Goal: Information Seeking & Learning: Learn about a topic

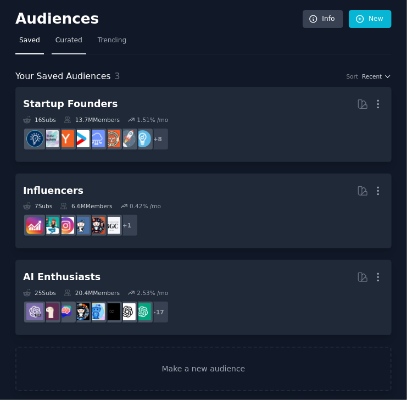
click at [71, 42] on span "Curated" at bounding box center [68, 41] width 27 height 10
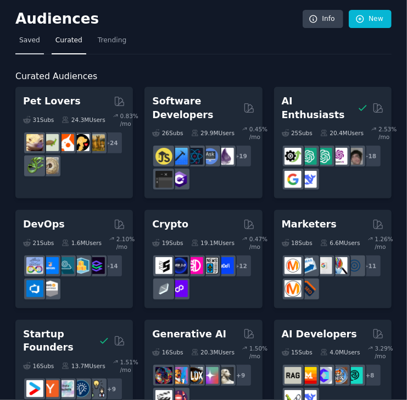
click at [29, 43] on span "Saved" at bounding box center [29, 41] width 21 height 10
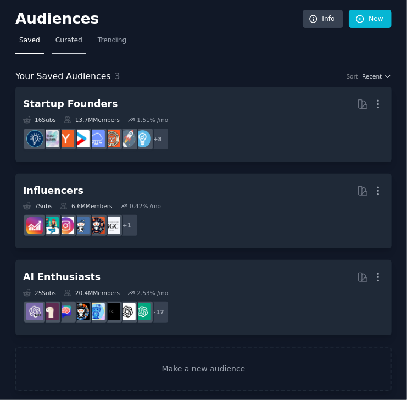
click at [71, 48] on link "Curated" at bounding box center [69, 43] width 35 height 23
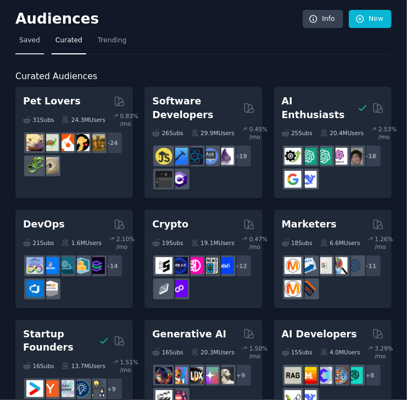
click at [32, 49] on link "Saved" at bounding box center [29, 43] width 29 height 23
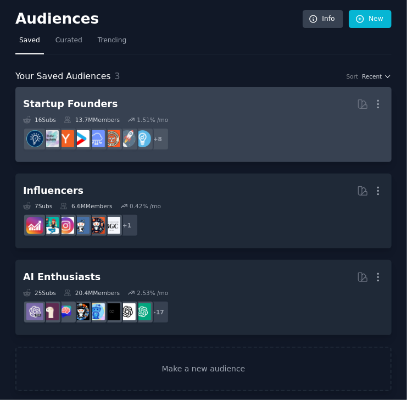
click at [207, 100] on h2 "Startup Founders More" at bounding box center [203, 103] width 361 height 19
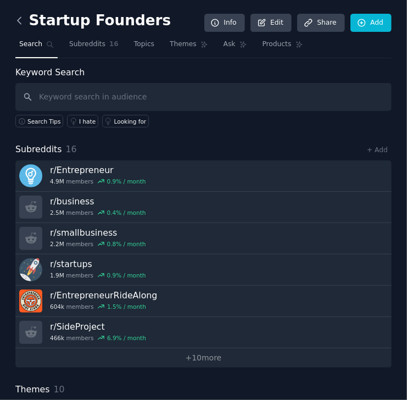
click at [19, 21] on icon at bounding box center [20, 21] width 12 height 12
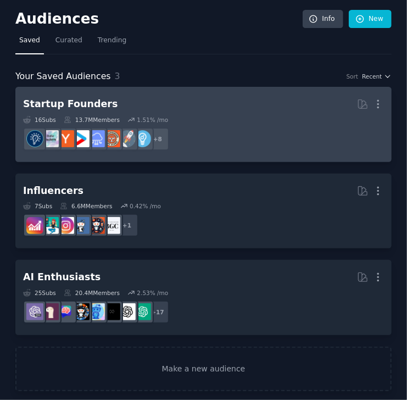
click at [224, 101] on h2 "Startup Founders More" at bounding box center [203, 103] width 361 height 19
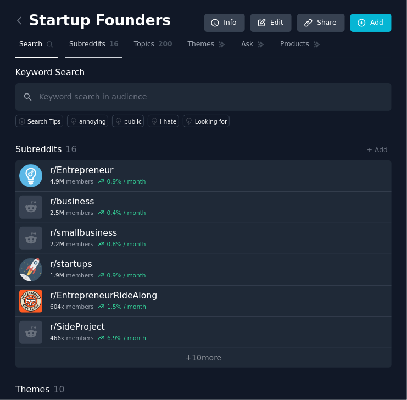
click at [88, 52] on link "Subreddits 16" at bounding box center [93, 47] width 57 height 23
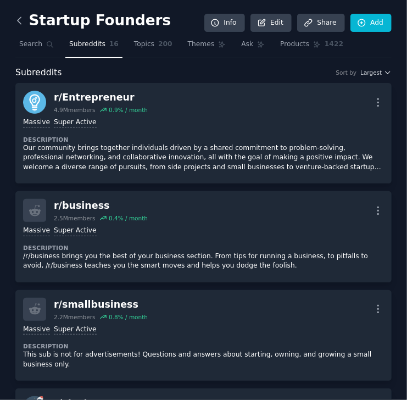
click at [19, 23] on icon at bounding box center [19, 21] width 3 height 7
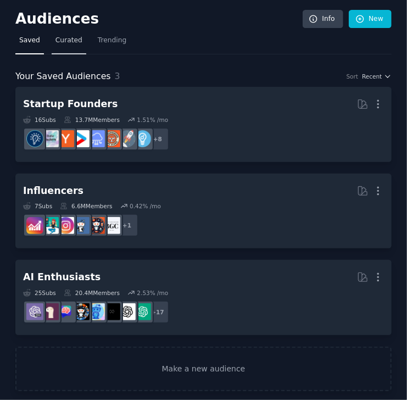
click at [72, 41] on span "Curated" at bounding box center [68, 41] width 27 height 10
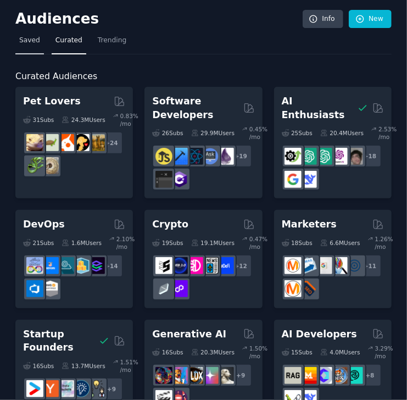
click at [33, 40] on span "Saved" at bounding box center [29, 41] width 21 height 10
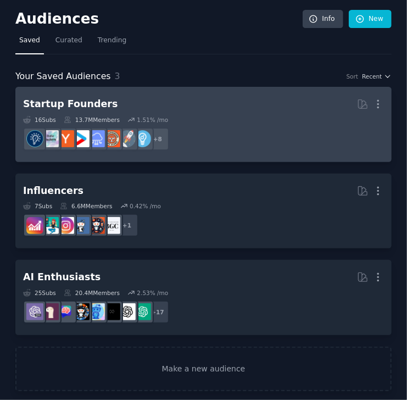
click at [217, 95] on h2 "Startup Founders More" at bounding box center [203, 103] width 361 height 19
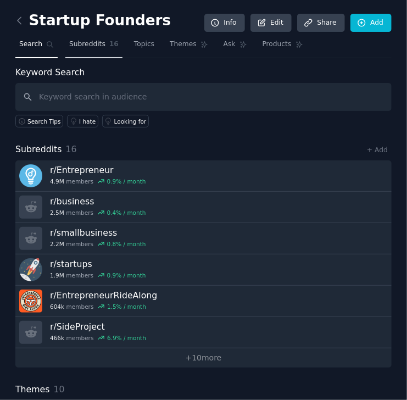
click at [88, 47] on span "Subreddits" at bounding box center [87, 45] width 36 height 10
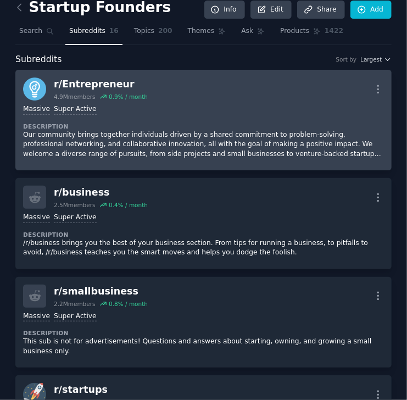
scroll to position [13, 0]
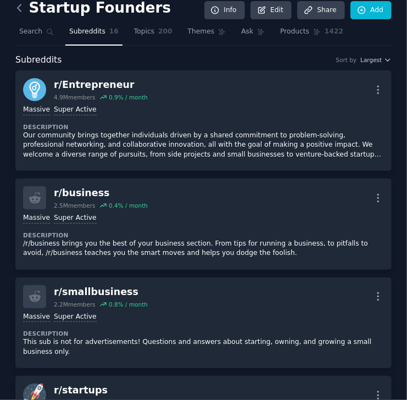
click at [20, 9] on icon at bounding box center [20, 8] width 12 height 12
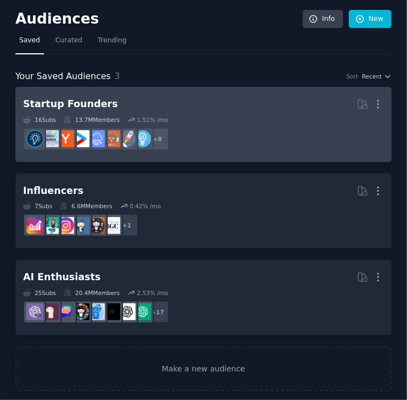
click at [210, 118] on div "16 Sub s 13.7M Members 1.51 % /mo" at bounding box center [203, 120] width 361 height 8
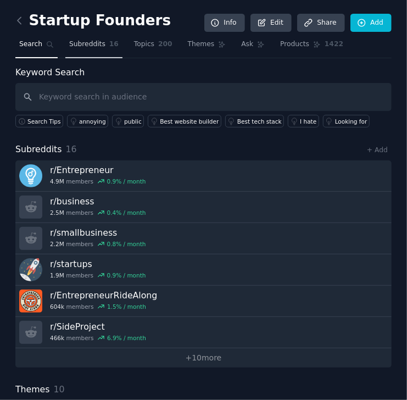
click at [86, 41] on span "Subreddits" at bounding box center [87, 45] width 36 height 10
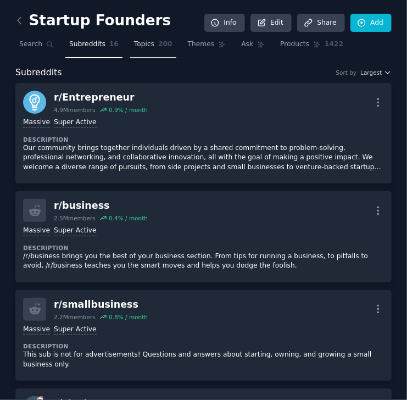
click at [148, 53] on link "Topics 200" at bounding box center [153, 47] width 46 height 23
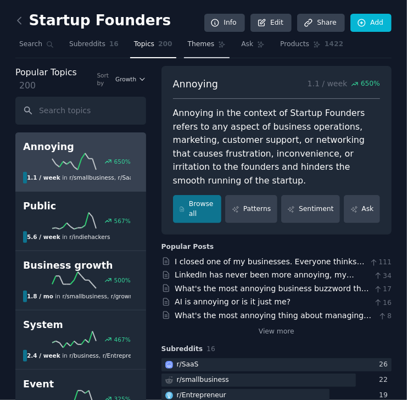
click at [193, 50] on link "Themes" at bounding box center [207, 47] width 46 height 23
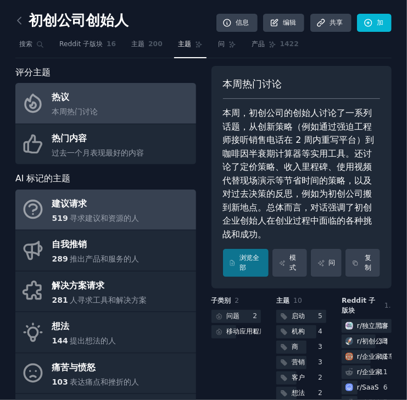
click at [150, 199] on link "建议请求 519 寻求建议和资源的人" at bounding box center [105, 209] width 181 height 41
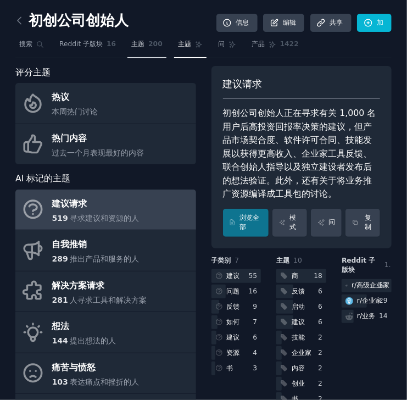
click at [143, 48] on link "主题 200" at bounding box center [146, 47] width 39 height 23
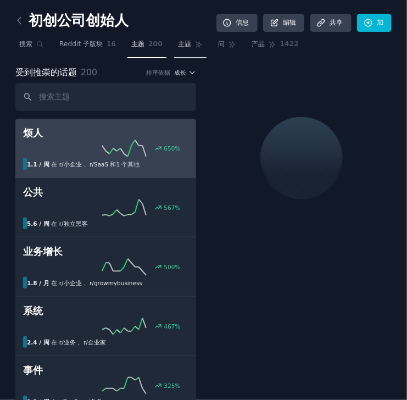
click at [180, 46] on span "主题" at bounding box center [184, 45] width 13 height 10
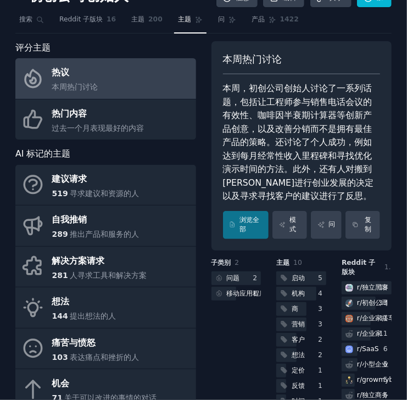
scroll to position [24, 0]
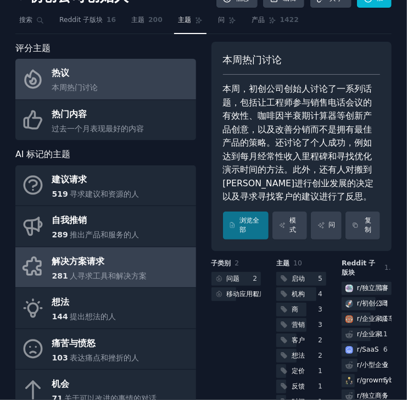
click at [175, 269] on link "解决方案请求 281 人寻求工具和解决方案" at bounding box center [105, 267] width 181 height 41
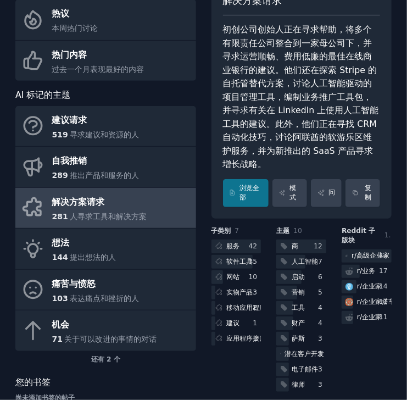
scroll to position [109, 0]
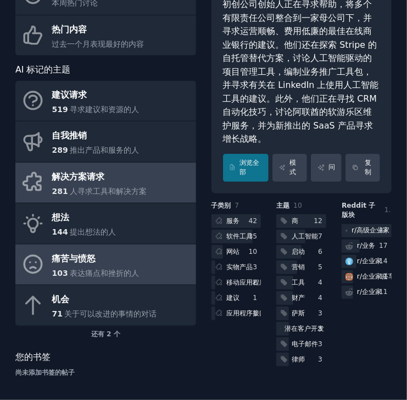
click at [119, 276] on span "表达痛点和挫折的人" at bounding box center [104, 272] width 69 height 9
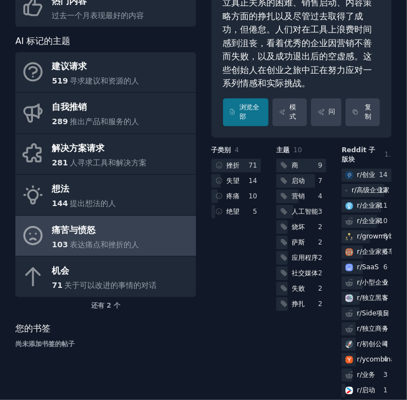
scroll to position [139, 0]
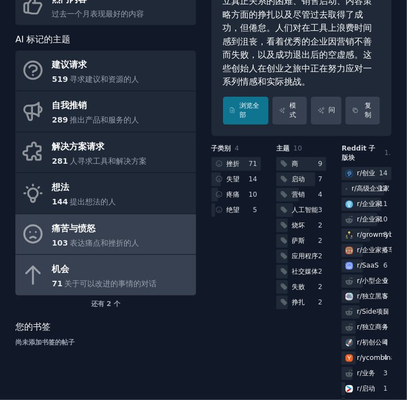
click at [118, 285] on span "关于可以改进的事情的对话" at bounding box center [110, 283] width 92 height 9
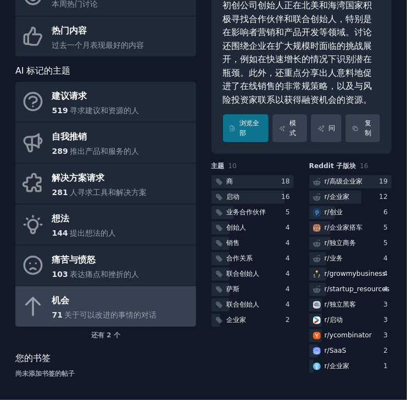
scroll to position [108, 0]
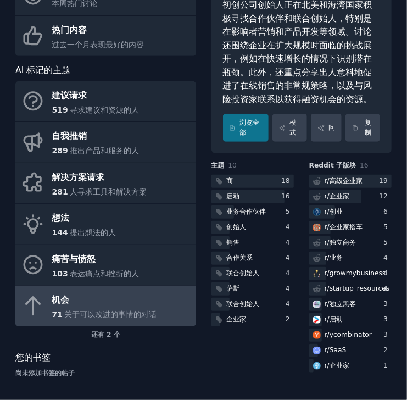
click at [139, 322] on link "机会 71 关于可以改进的事情的对话" at bounding box center [105, 305] width 181 height 41
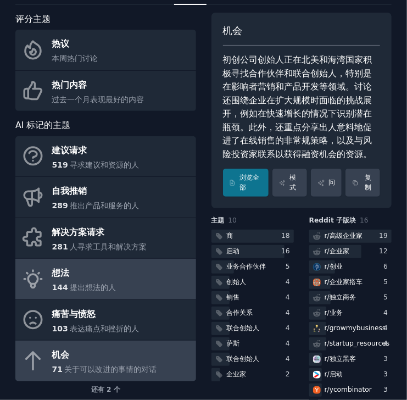
scroll to position [52, 0]
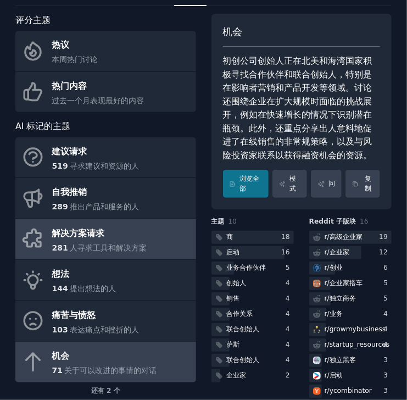
click at [145, 232] on link "解决方案请求 281 人寻求工具和解决方案" at bounding box center [105, 239] width 181 height 41
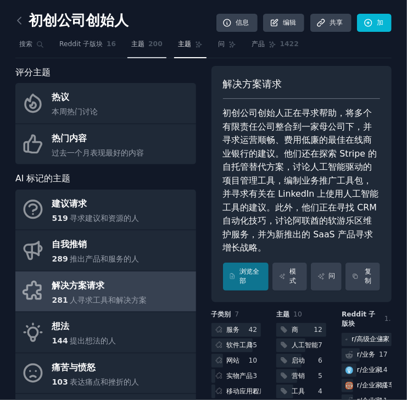
click at [144, 47] on link "主题 200" at bounding box center [146, 47] width 39 height 23
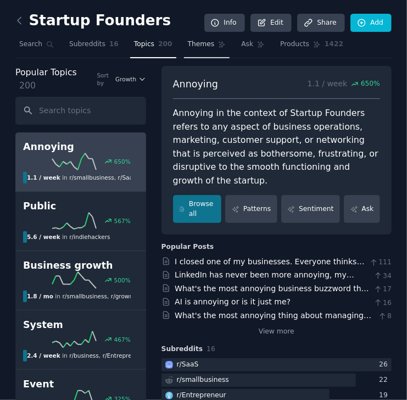
click at [190, 46] on span "Themes" at bounding box center [201, 45] width 27 height 10
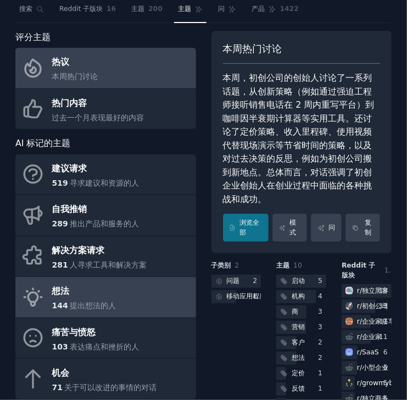
scroll to position [35, 0]
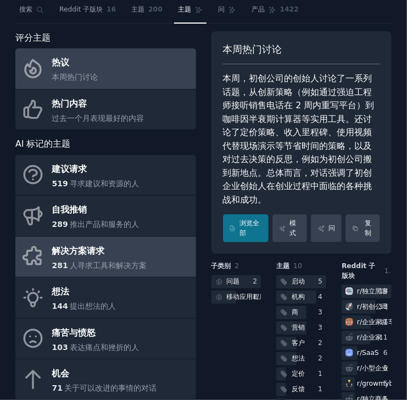
click at [121, 272] on link "解决方案请求 281 人寻求工具和解决方案" at bounding box center [105, 257] width 181 height 41
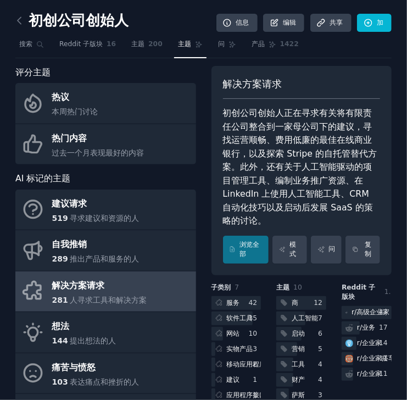
click at [183, 38] on link "主题" at bounding box center [190, 47] width 32 height 23
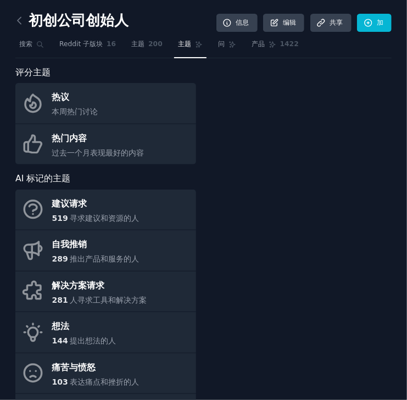
click at [185, 51] on link "主题" at bounding box center [190, 47] width 32 height 23
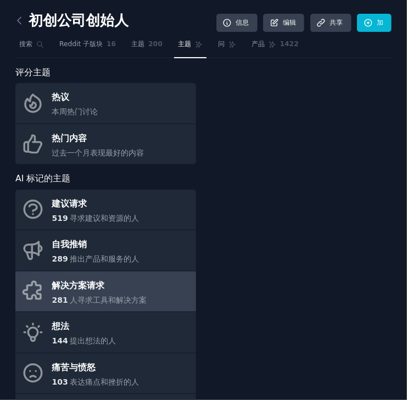
click at [148, 294] on link "解决方案请求 281 人寻求工具和解决方案" at bounding box center [105, 291] width 181 height 41
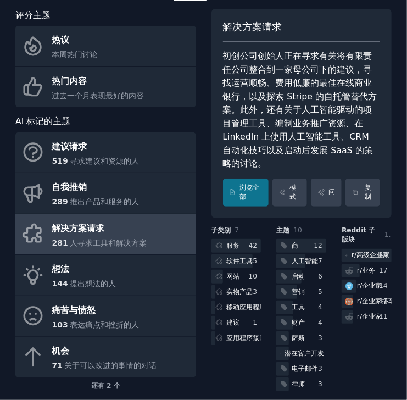
scroll to position [109, 0]
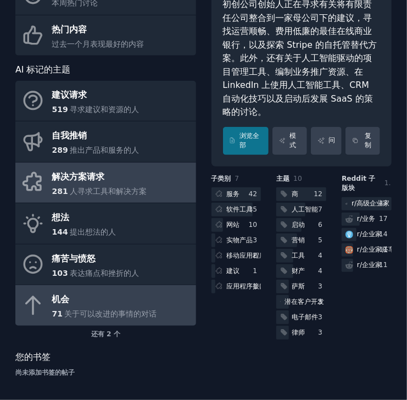
click at [149, 309] on span "关于可以改进的事情的对话" at bounding box center [110, 313] width 92 height 9
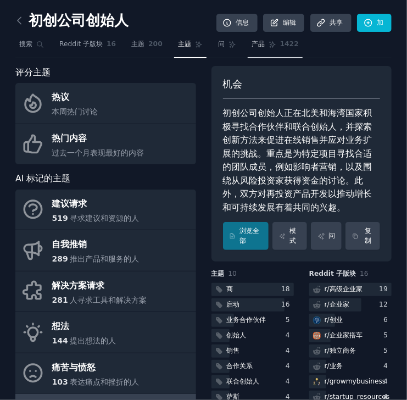
click at [254, 45] on span "产品" at bounding box center [257, 45] width 13 height 10
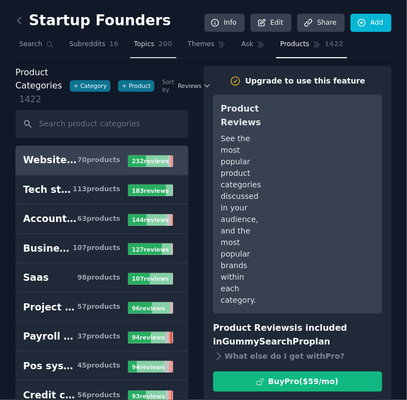
click at [138, 45] on span "Topics" at bounding box center [144, 45] width 20 height 10
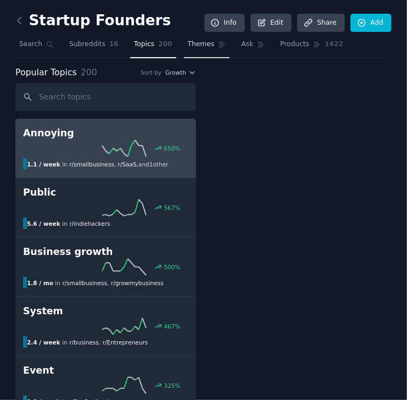
click at [188, 44] on span "Themes" at bounding box center [201, 45] width 27 height 10
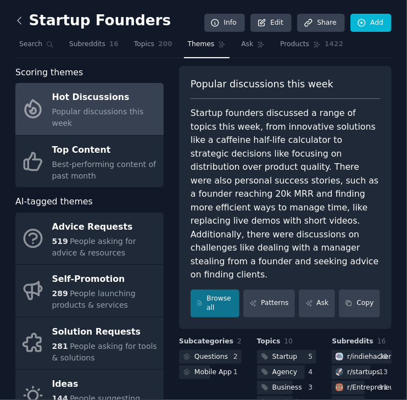
click at [19, 19] on icon at bounding box center [19, 21] width 3 height 7
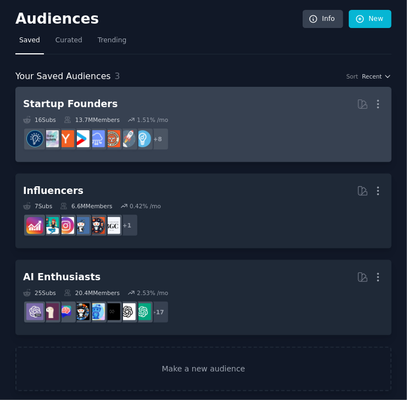
click at [201, 114] on div "Startup Founders More 16 Sub s 13.7M Members 1.51 % /mo + 8" at bounding box center [203, 124] width 361 height 60
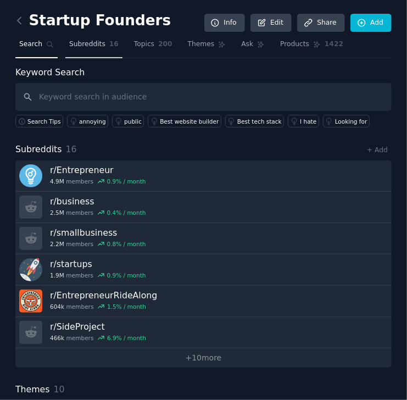
click at [99, 50] on link "Subreddits 16" at bounding box center [93, 47] width 57 height 23
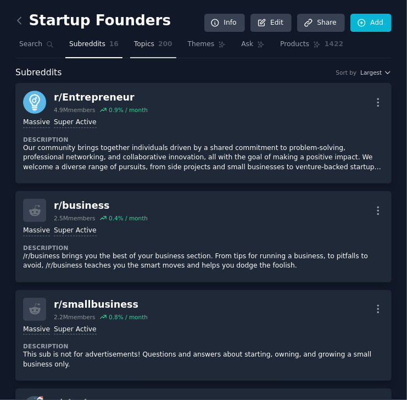
click at [142, 46] on span "Topics" at bounding box center [144, 45] width 20 height 10
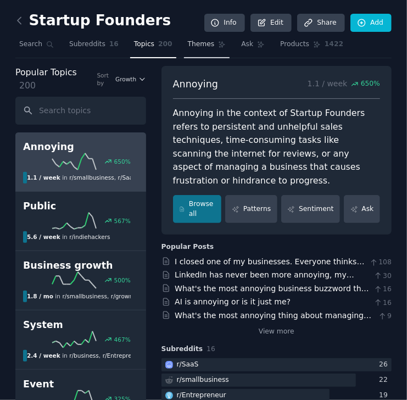
click at [192, 49] on link "Themes" at bounding box center [207, 47] width 46 height 23
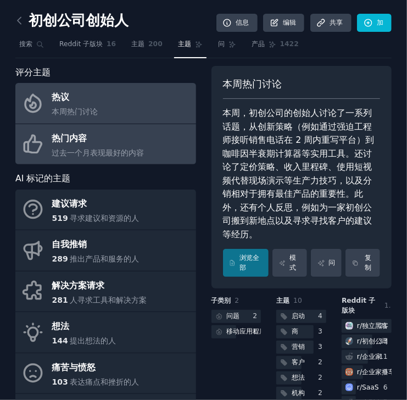
click at [165, 143] on link "热门内容 过去一个月表现最好的内容" at bounding box center [105, 144] width 181 height 41
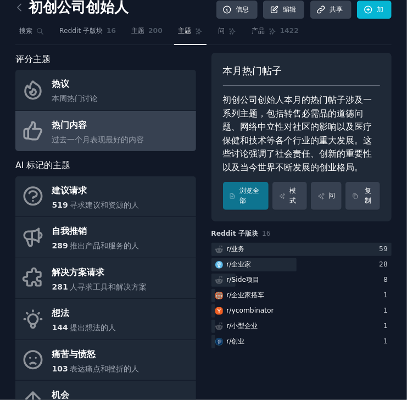
scroll to position [55, 0]
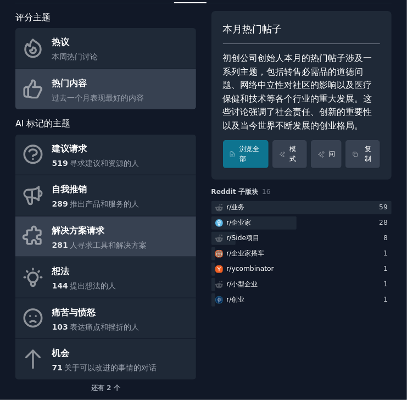
click at [143, 236] on div "解决方案请求" at bounding box center [99, 231] width 95 height 18
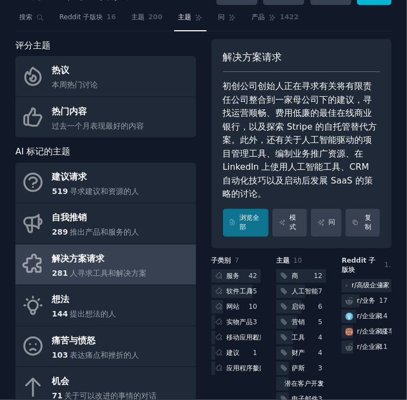
scroll to position [91, 0]
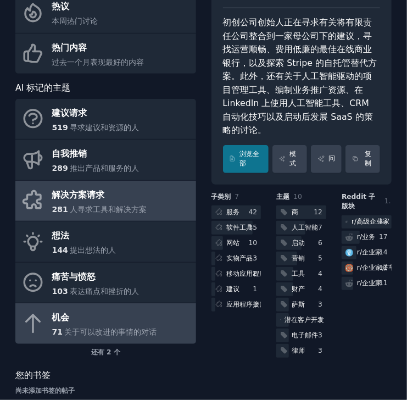
click at [136, 327] on span "关于可以改进的事情的对话" at bounding box center [110, 331] width 92 height 9
